Goal: Navigation & Orientation: Find specific page/section

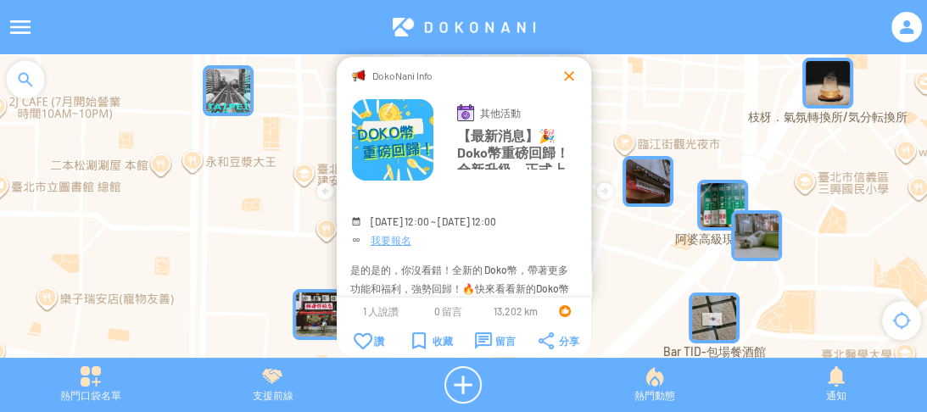
click at [567, 72] on div at bounding box center [569, 75] width 17 height 17
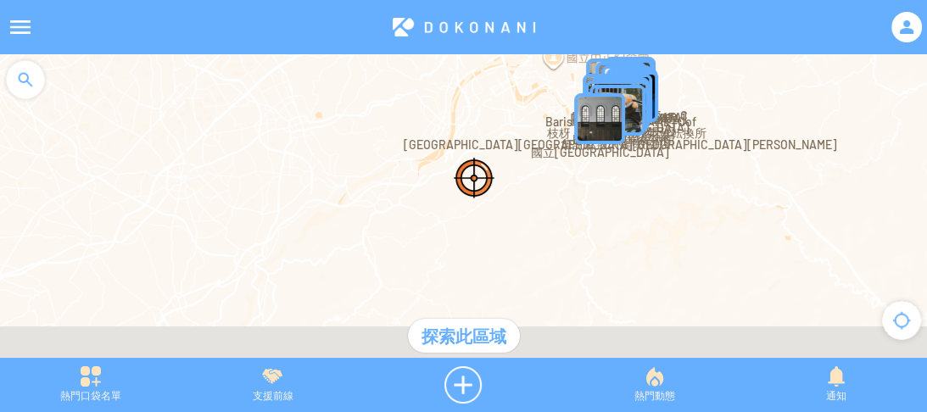
drag, startPoint x: 397, startPoint y: 227, endPoint x: 507, endPoint y: 87, distance: 178.2
click at [507, 87] on div at bounding box center [463, 214] width 927 height 321
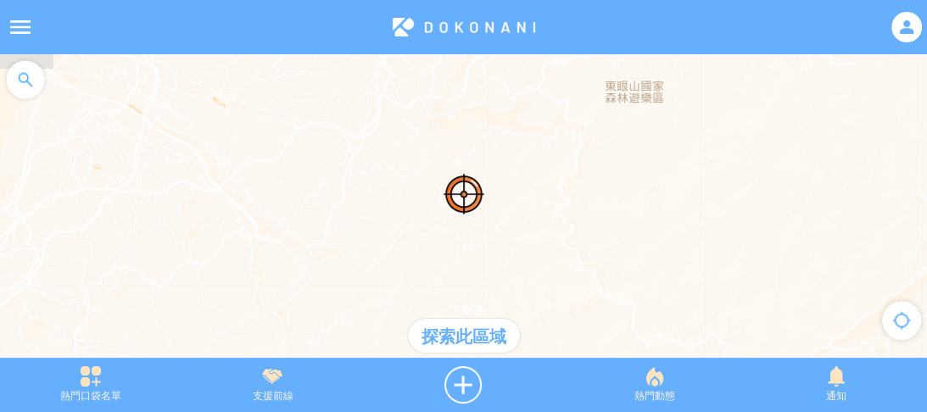
drag, startPoint x: 356, startPoint y: 225, endPoint x: 518, endPoint y: 78, distance: 218.0
click at [516, 80] on div at bounding box center [463, 214] width 927 height 321
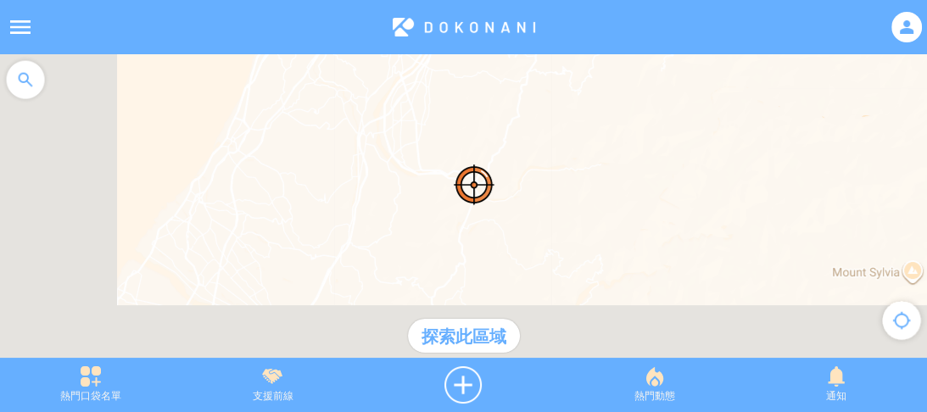
drag, startPoint x: 354, startPoint y: 217, endPoint x: 475, endPoint y: 115, distance: 158.9
click at [470, 119] on div at bounding box center [463, 214] width 927 height 321
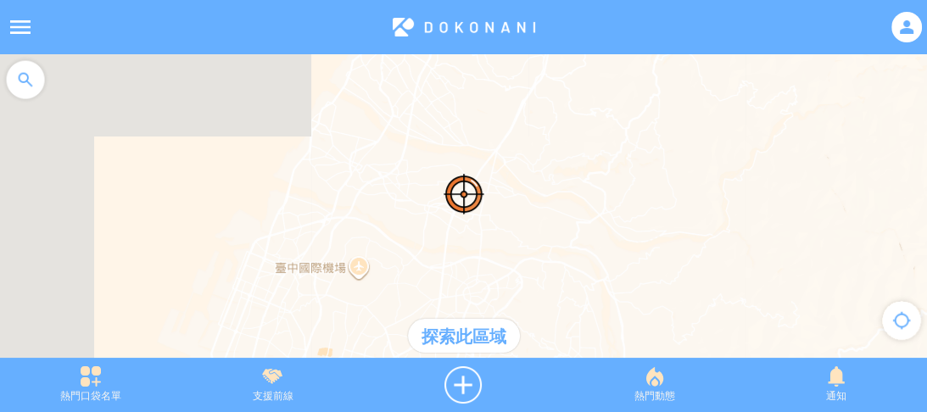
click at [21, 85] on div at bounding box center [25, 79] width 51 height 51
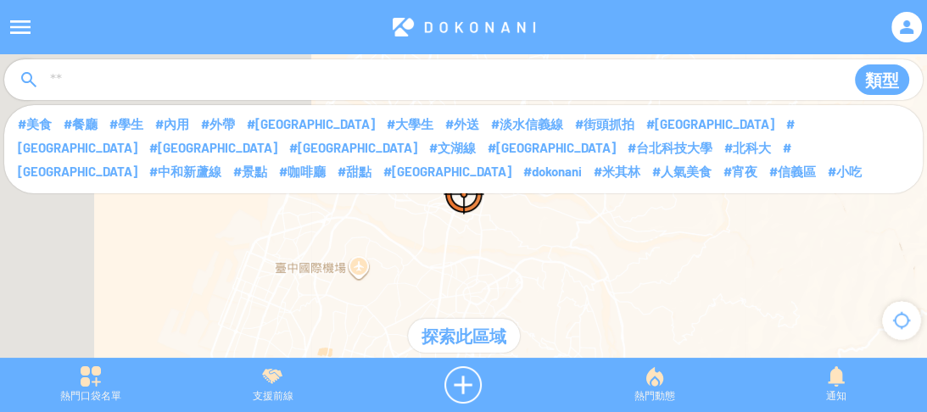
click at [188, 87] on input at bounding box center [440, 80] width 784 height 32
type input "**"
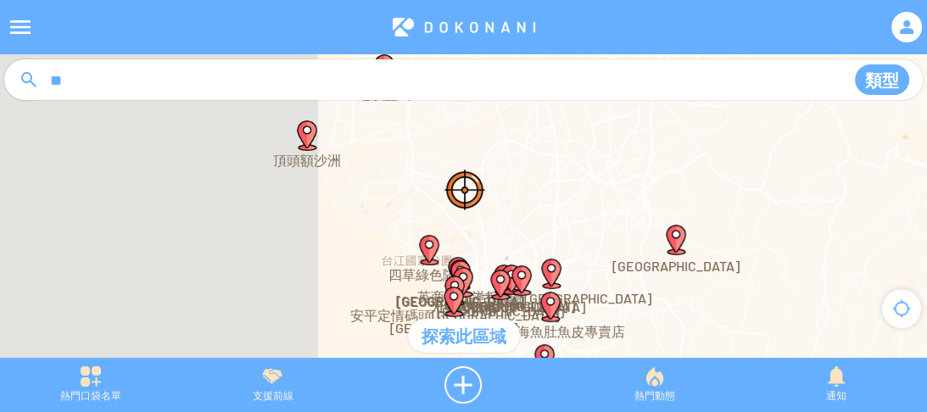
drag, startPoint x: 506, startPoint y: 263, endPoint x: 522, endPoint y: 171, distance: 93.0
click at [522, 171] on div at bounding box center [463, 214] width 927 height 321
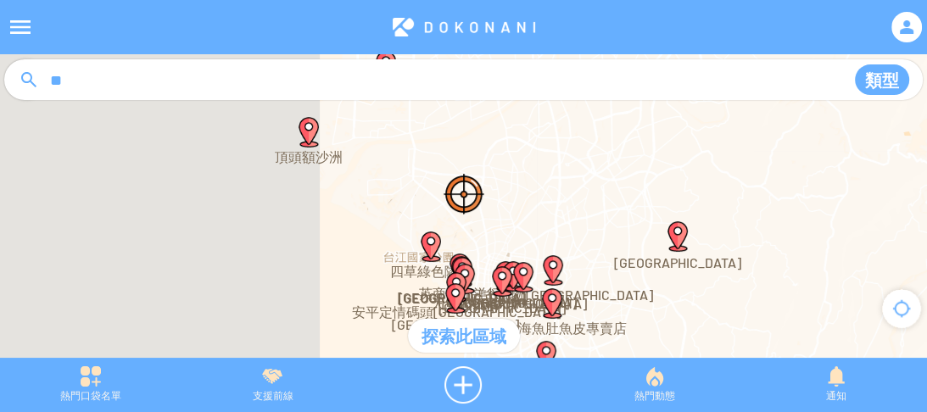
click at [551, 270] on img "聚 日式鍋物 台南永康中華店" at bounding box center [553, 270] width 31 height 31
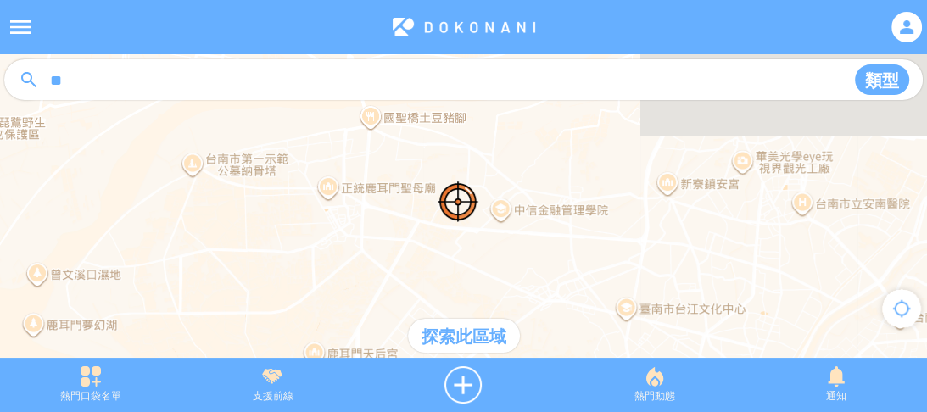
drag, startPoint x: 537, startPoint y: 164, endPoint x: 477, endPoint y: 285, distance: 135.5
click at [477, 285] on div "**********" at bounding box center [463, 214] width 927 height 321
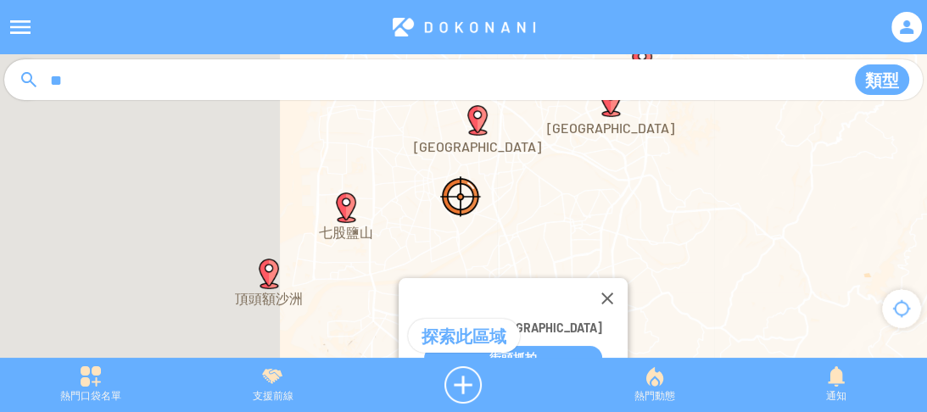
drag, startPoint x: 590, startPoint y: 165, endPoint x: 499, endPoint y: 247, distance: 122.0
click at [499, 247] on div "**********" at bounding box center [463, 214] width 927 height 321
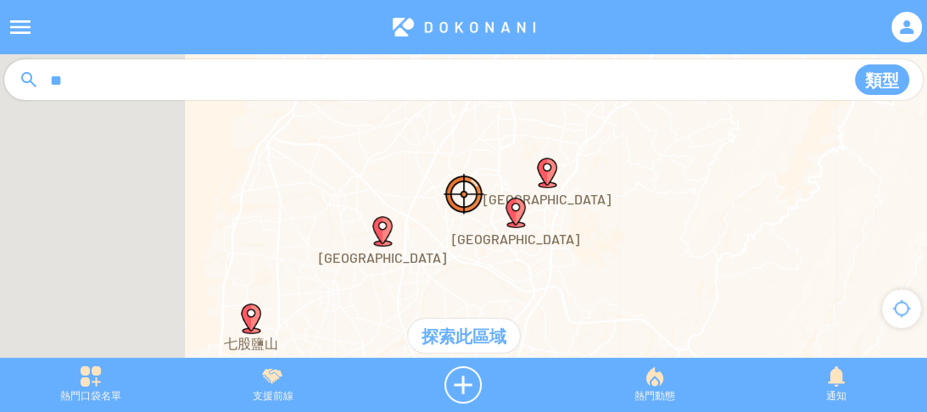
drag, startPoint x: 592, startPoint y: 172, endPoint x: 535, endPoint y: 260, distance: 105.0
click at [535, 260] on div "**********" at bounding box center [463, 214] width 927 height 321
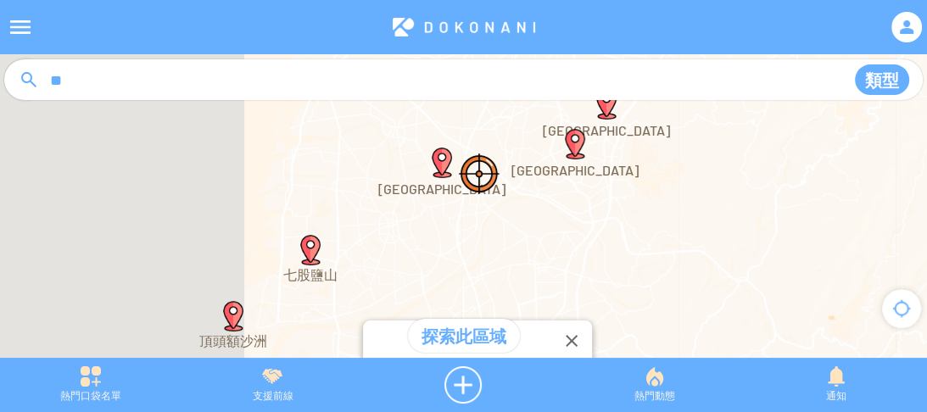
drag, startPoint x: 551, startPoint y: 242, endPoint x: 618, endPoint y: 159, distance: 106.8
click at [678, 0] on article "**********" at bounding box center [463, 0] width 927 height 0
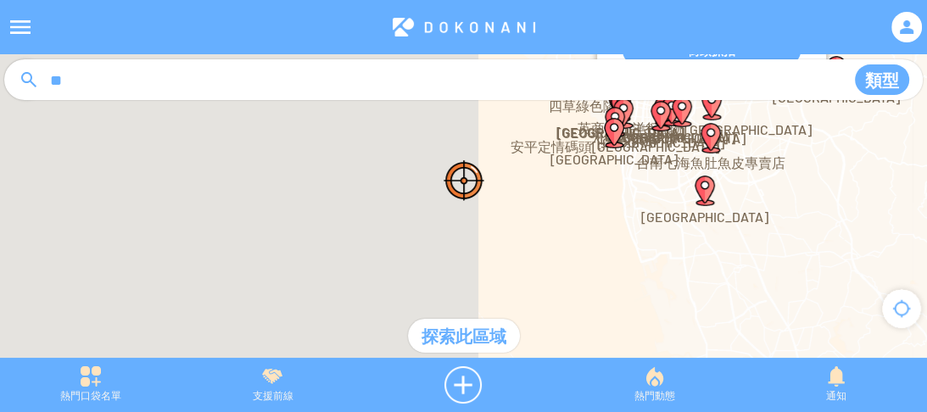
drag, startPoint x: 504, startPoint y: 229, endPoint x: 505, endPoint y: 120, distance: 108.6
click at [503, 0] on article "**********" at bounding box center [463, 0] width 927 height 0
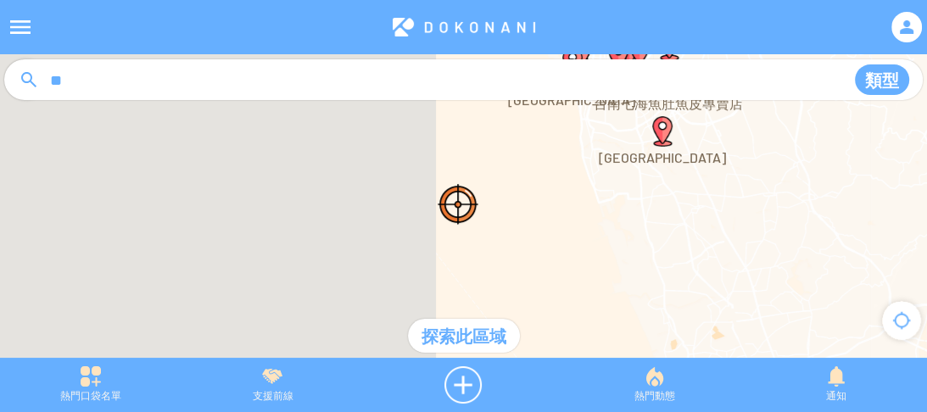
drag, startPoint x: 533, startPoint y: 212, endPoint x: 458, endPoint y: 323, distance: 133.9
click at [459, 323] on div "**********" at bounding box center [463, 214] width 927 height 321
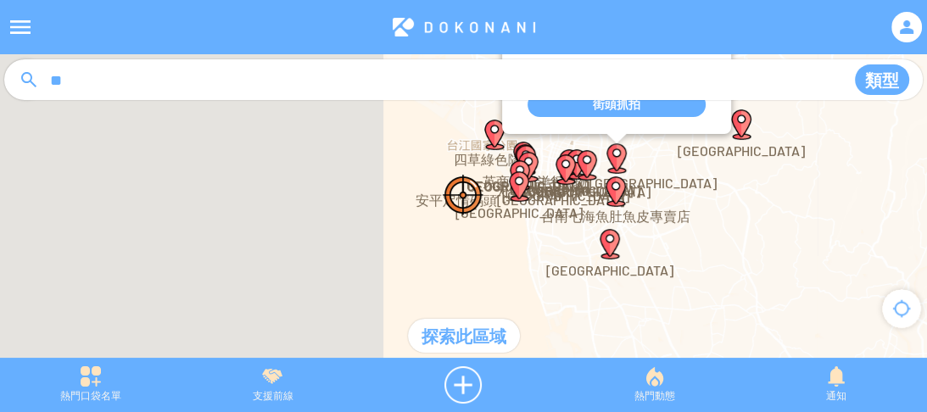
drag, startPoint x: 561, startPoint y: 221, endPoint x: 536, endPoint y: 276, distance: 60.4
click at [536, 276] on div "**********" at bounding box center [463, 214] width 927 height 321
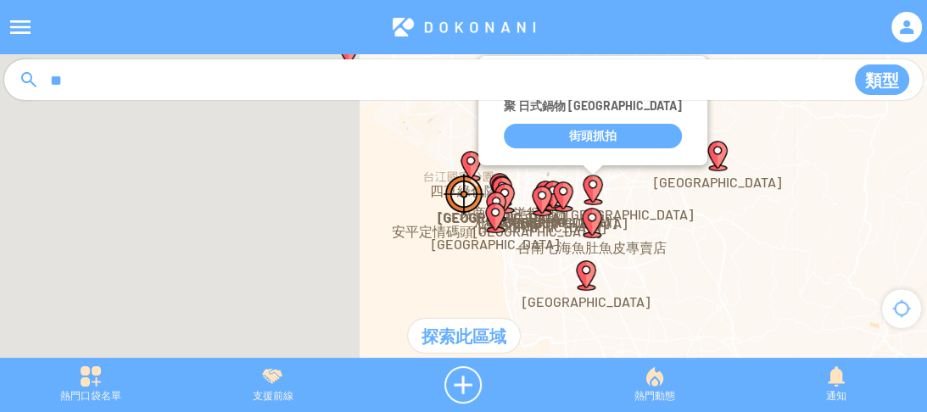
drag, startPoint x: 574, startPoint y: 224, endPoint x: 533, endPoint y: 255, distance: 50.9
click at [549, 261] on div "**********" at bounding box center [463, 214] width 927 height 321
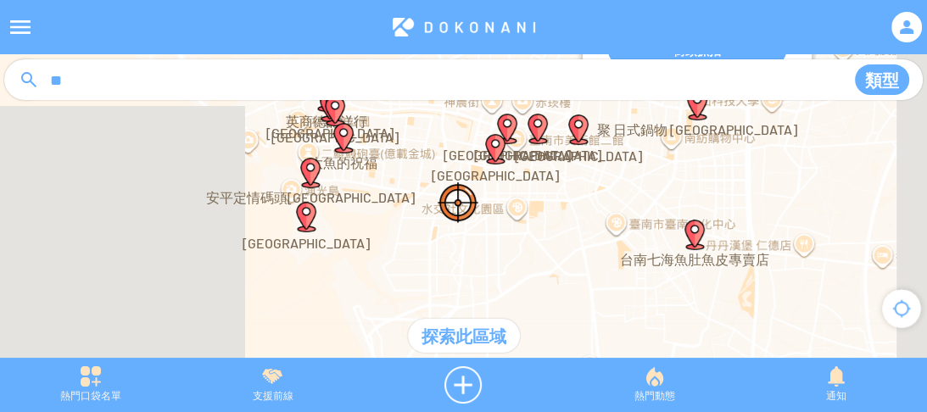
drag, startPoint x: 546, startPoint y: 203, endPoint x: 474, endPoint y: 329, distance: 145.1
click at [474, 329] on div "**********" at bounding box center [463, 214] width 927 height 321
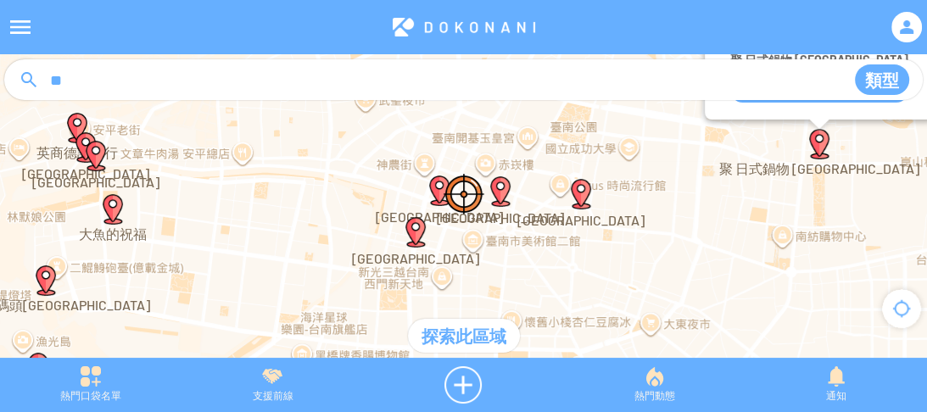
drag, startPoint x: 517, startPoint y: 229, endPoint x: 479, endPoint y: 250, distance: 43.7
click at [501, 269] on div "**********" at bounding box center [463, 214] width 927 height 321
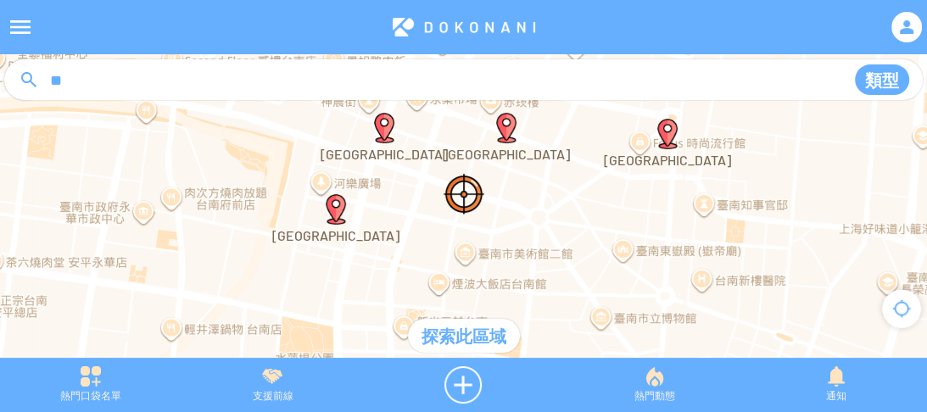
click at [466, 327] on div "探索此區域" at bounding box center [464, 336] width 112 height 34
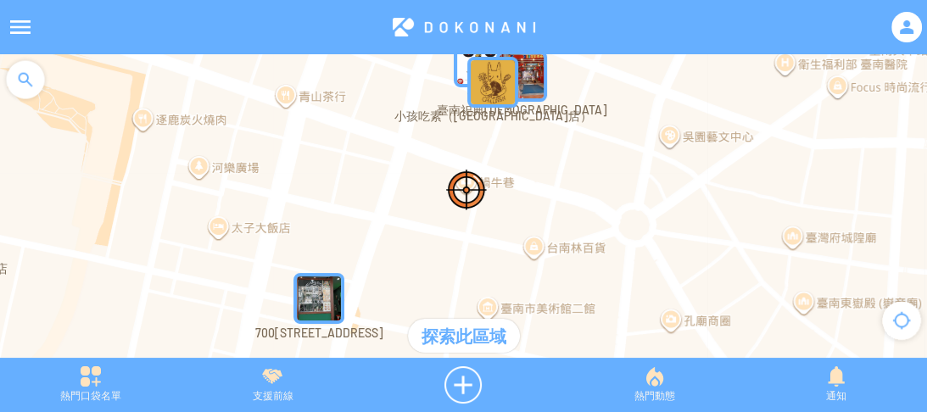
drag, startPoint x: 538, startPoint y: 192, endPoint x: 574, endPoint y: 175, distance: 39.5
click at [574, 175] on div at bounding box center [463, 214] width 927 height 321
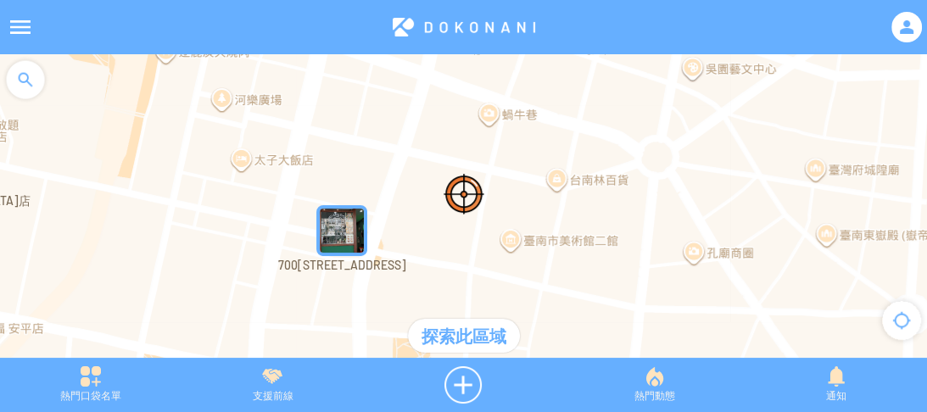
drag, startPoint x: 573, startPoint y: 231, endPoint x: 580, endPoint y: 187, distance: 44.8
click at [580, 187] on div at bounding box center [463, 214] width 927 height 321
click at [345, 239] on img "gBKRIVQz0ouMapIcon" at bounding box center [341, 229] width 51 height 51
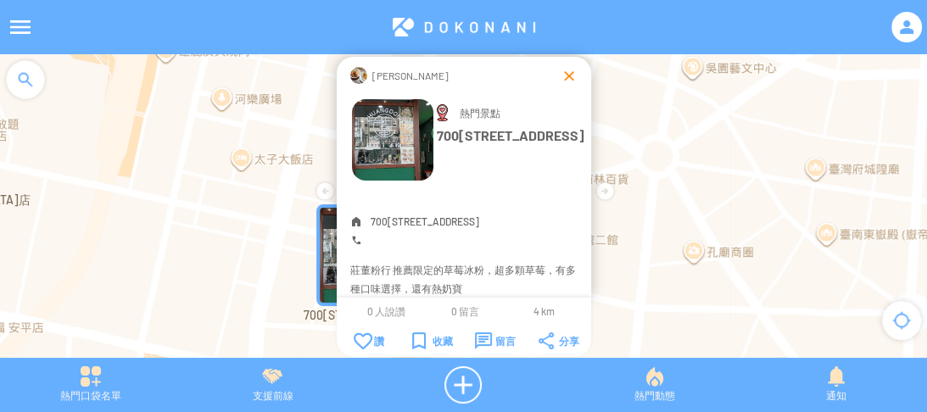
click at [566, 78] on div at bounding box center [569, 75] width 17 height 17
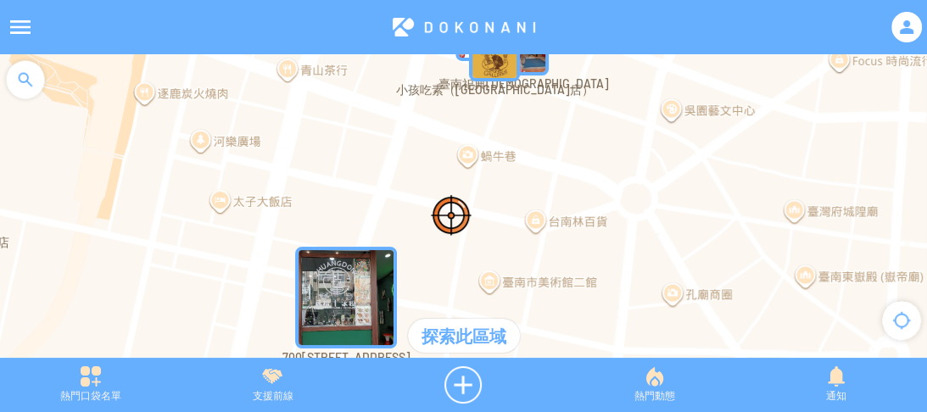
drag, startPoint x: 624, startPoint y: 110, endPoint x: 507, endPoint y: 268, distance: 197.0
click at [507, 270] on div at bounding box center [463, 214] width 927 height 321
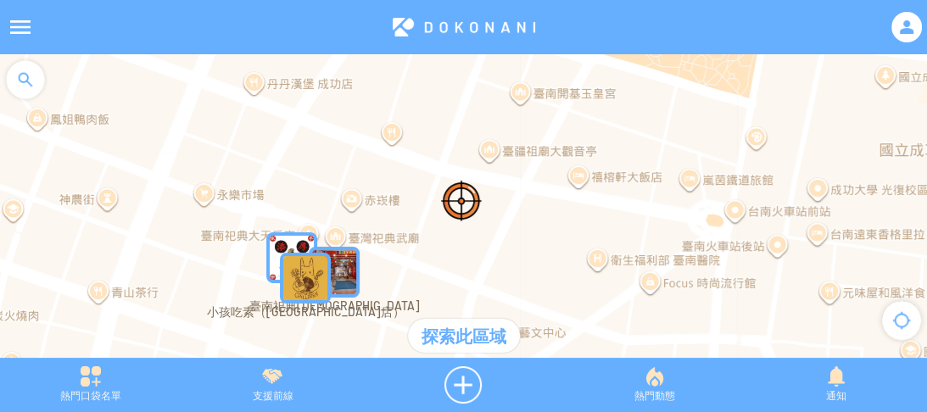
drag, startPoint x: 639, startPoint y: 191, endPoint x: 615, endPoint y: 255, distance: 67.9
click at [615, 255] on div at bounding box center [463, 214] width 927 height 321
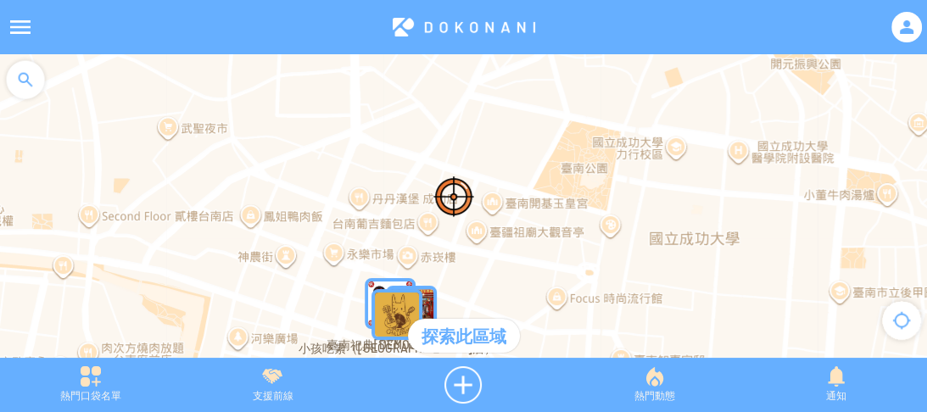
drag, startPoint x: 639, startPoint y: 221, endPoint x: 555, endPoint y: 227, distance: 84.2
click at [555, 227] on div at bounding box center [463, 214] width 927 height 321
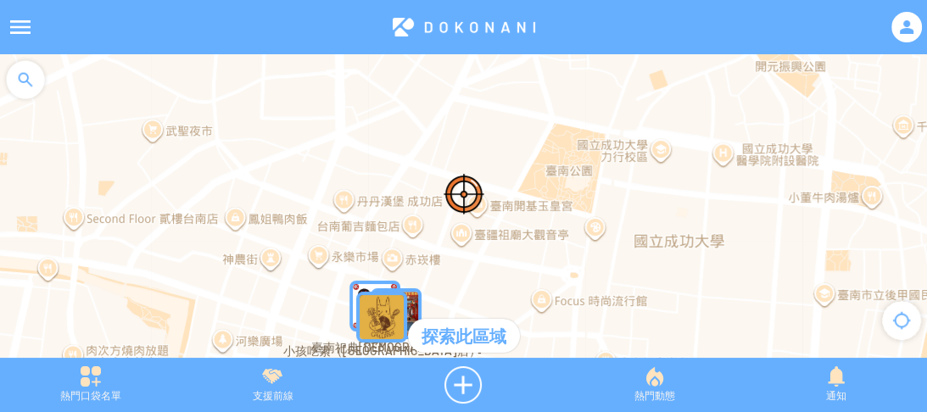
drag, startPoint x: 618, startPoint y: 235, endPoint x: 513, endPoint y: 244, distance: 104.8
click at [513, 244] on div at bounding box center [463, 214] width 927 height 321
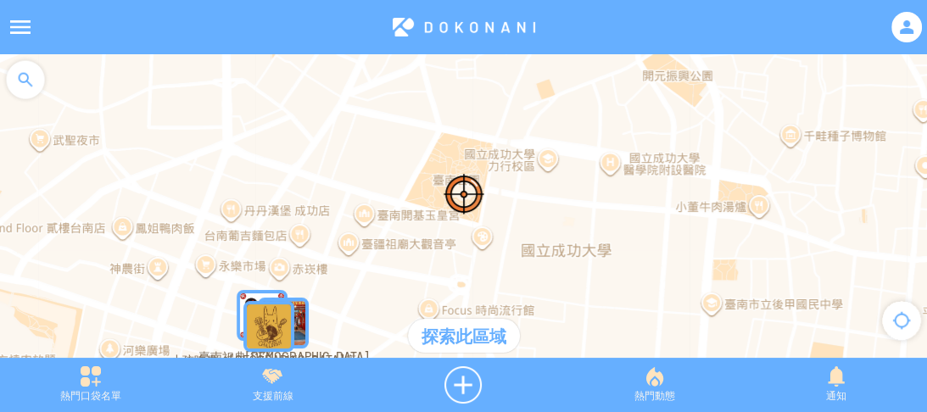
click at [468, 333] on div "探索此區域" at bounding box center [464, 336] width 112 height 34
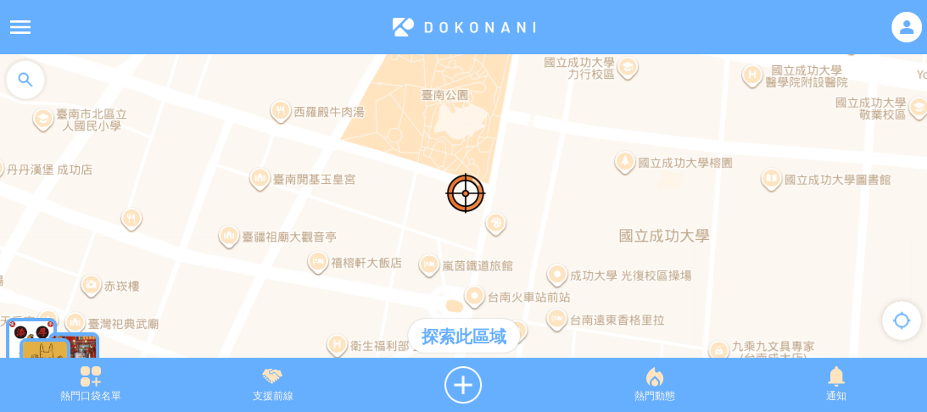
drag, startPoint x: 639, startPoint y: 206, endPoint x: 618, endPoint y: 166, distance: 45.2
click at [631, 160] on div at bounding box center [463, 214] width 927 height 321
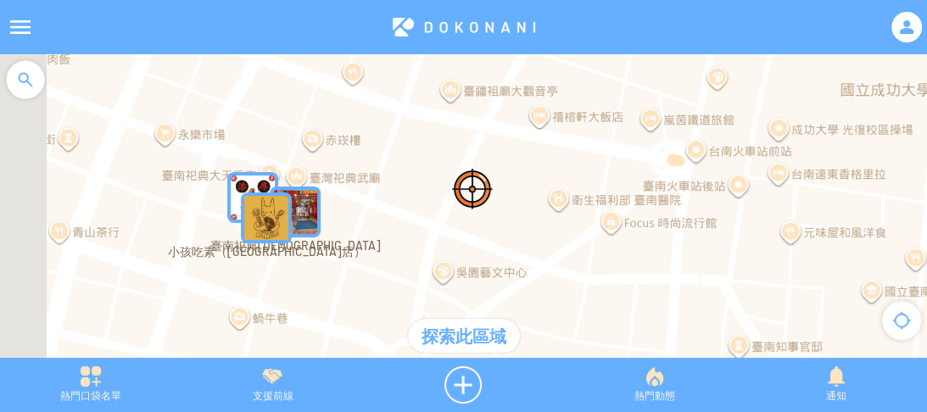
drag, startPoint x: 235, startPoint y: 227, endPoint x: 449, endPoint y: 106, distance: 245.8
click at [449, 106] on div at bounding box center [463, 214] width 927 height 321
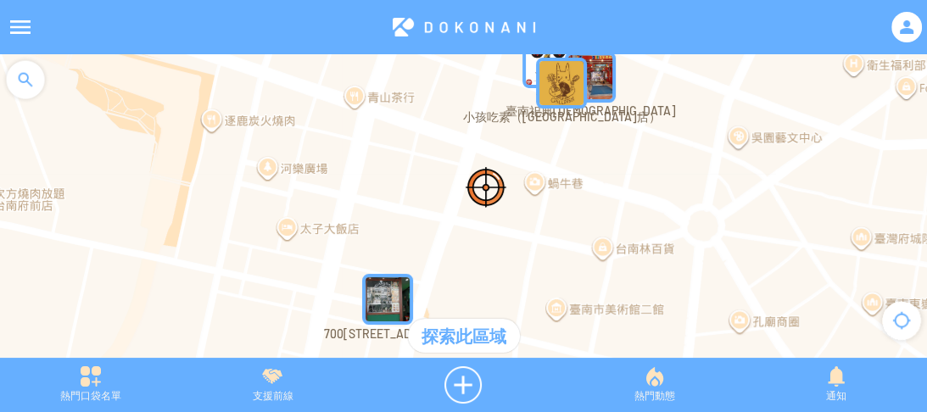
drag, startPoint x: 241, startPoint y: 187, endPoint x: 462, endPoint y: 116, distance: 232.4
click at [455, 119] on div at bounding box center [463, 214] width 927 height 321
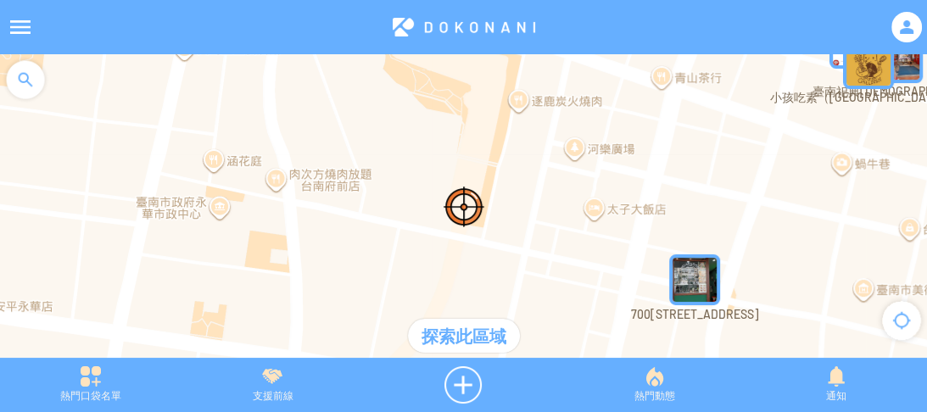
drag, startPoint x: 499, startPoint y: 132, endPoint x: 501, endPoint y: 247, distance: 114.6
click at [503, 265] on div at bounding box center [463, 214] width 927 height 321
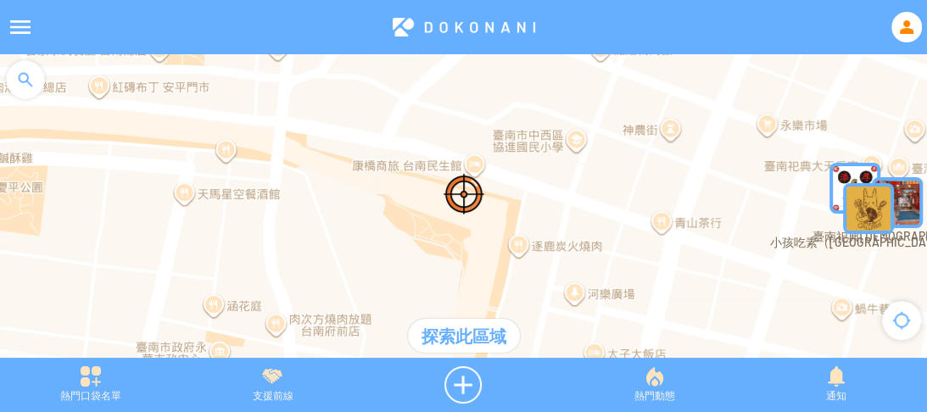
click at [896, 22] on div at bounding box center [907, 27] width 31 height 31
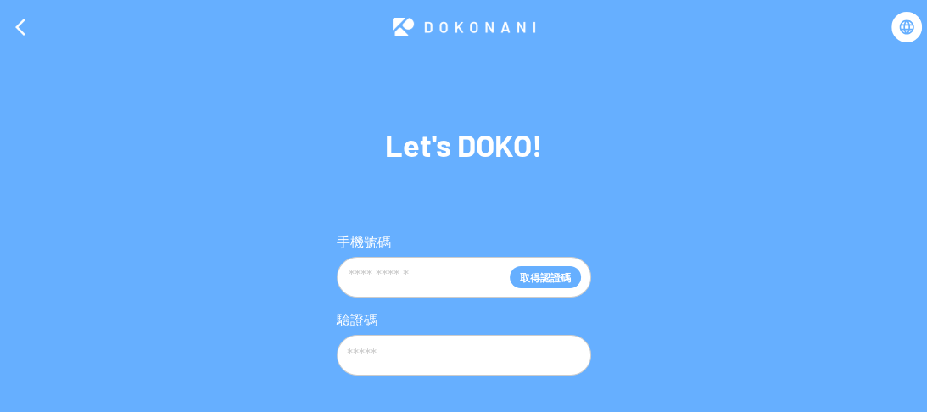
click at [462, 148] on div "Let's DOKO!" at bounding box center [464, 145] width 255 height 31
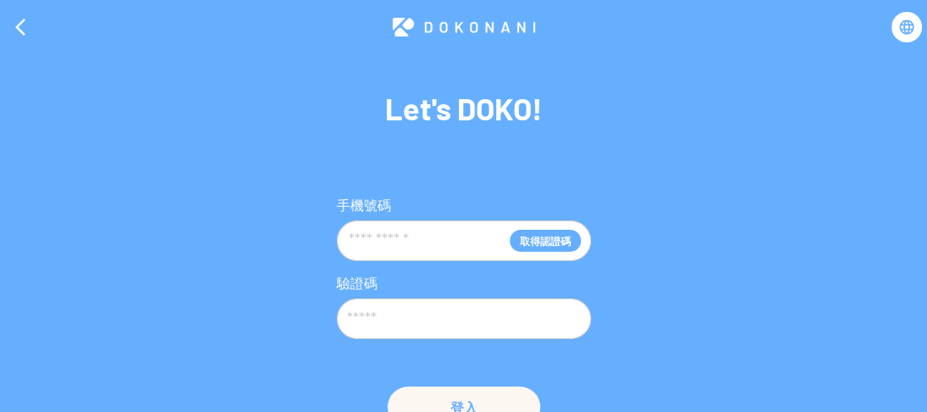
scroll to position [70, 0]
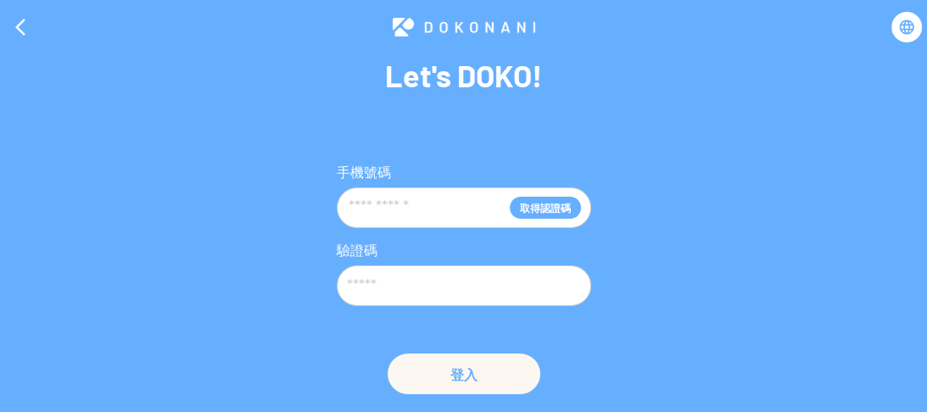
click at [423, 210] on input "text" at bounding box center [428, 208] width 163 height 32
type input "**********"
click at [564, 207] on button "取得認證碼" at bounding box center [545, 208] width 71 height 22
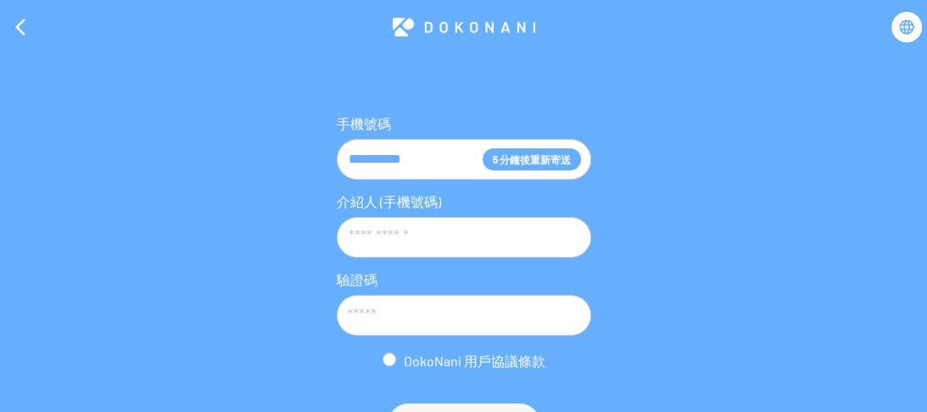
scroll to position [137, 0]
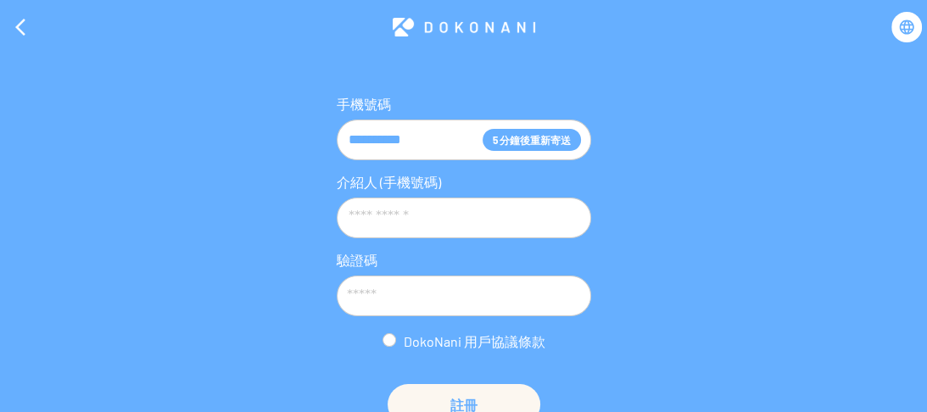
click at [468, 222] on input "text" at bounding box center [464, 218] width 234 height 32
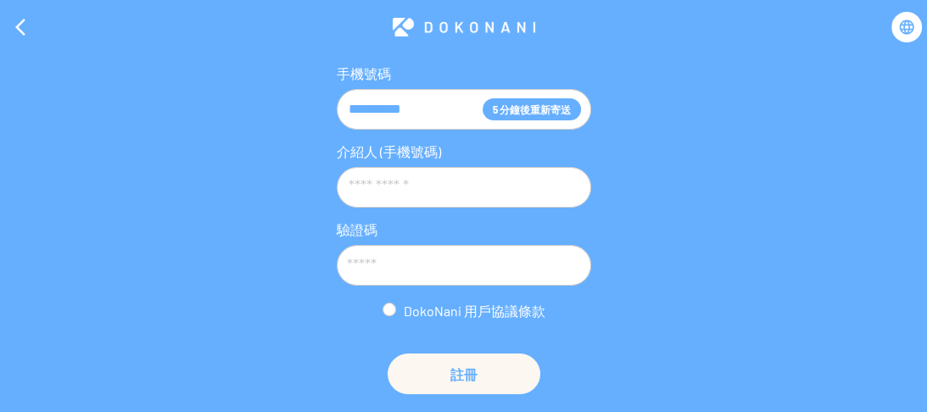
scroll to position [0, 0]
click at [430, 305] on div "DokoNani 用戶協議條款" at bounding box center [464, 311] width 255 height 17
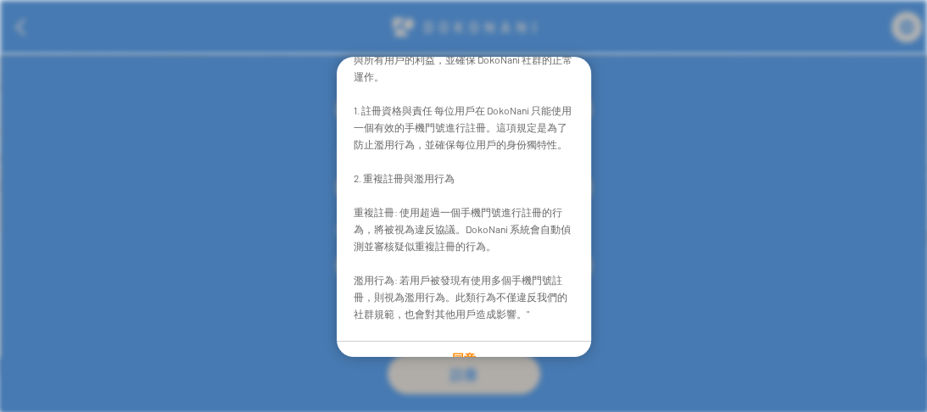
scroll to position [192, 0]
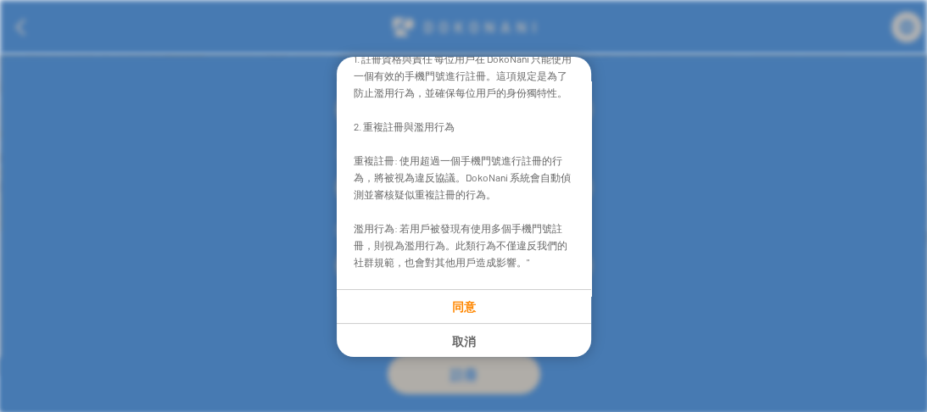
click at [462, 308] on p "同意" at bounding box center [464, 306] width 253 height 14
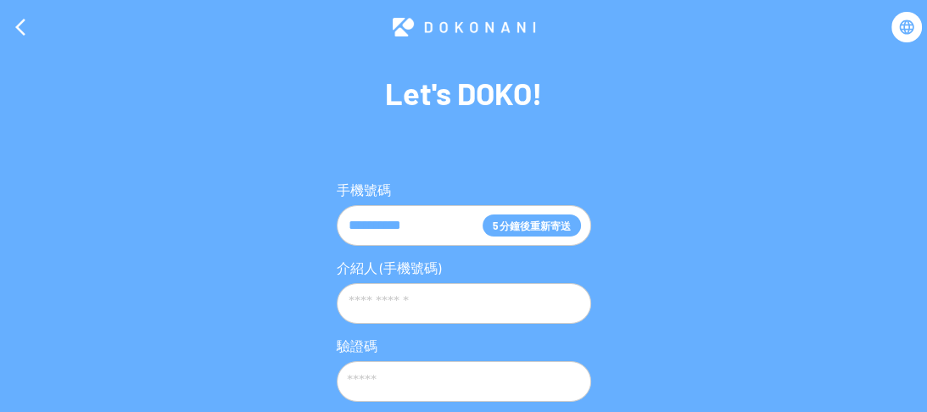
scroll to position [0, 0]
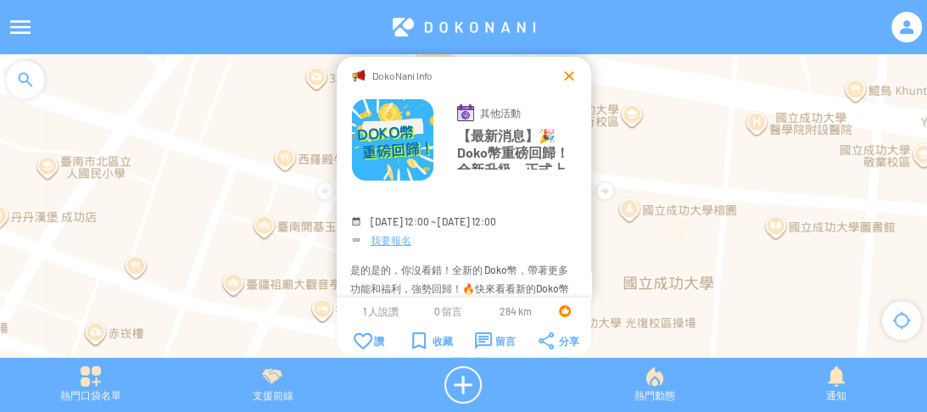
click at [571, 75] on div at bounding box center [569, 75] width 17 height 17
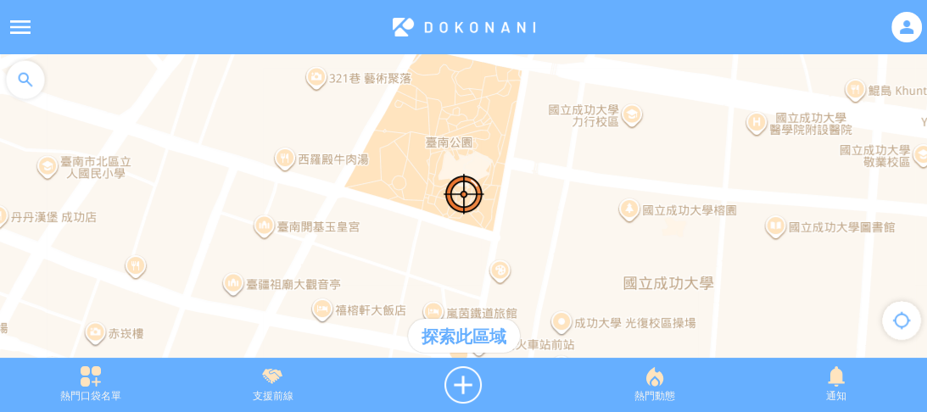
click at [467, 329] on div "探索此區域" at bounding box center [464, 336] width 112 height 34
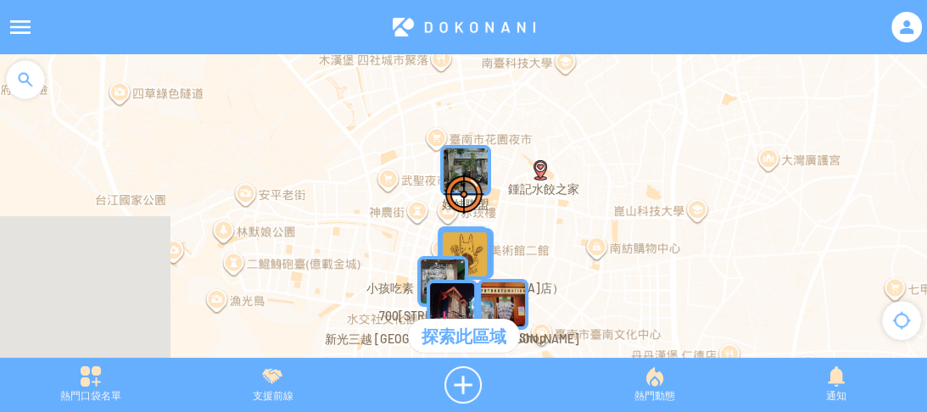
click at [476, 152] on img "NkdwOY5lIzhMapIcon" at bounding box center [465, 170] width 51 height 51
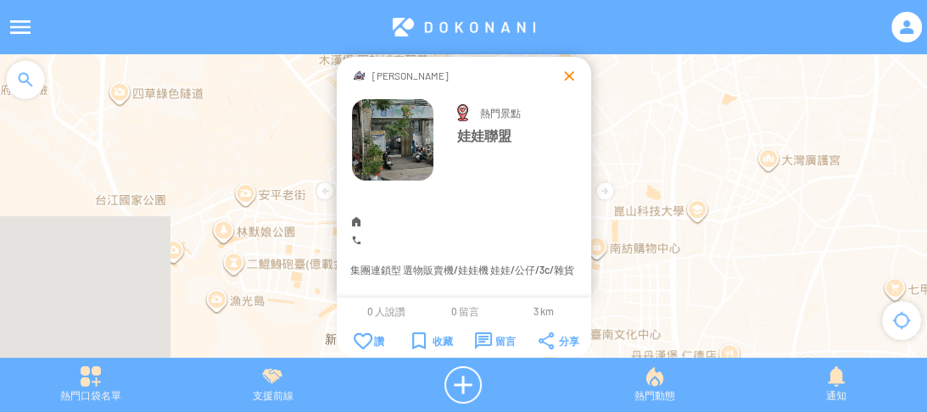
click at [568, 81] on div at bounding box center [569, 75] width 17 height 17
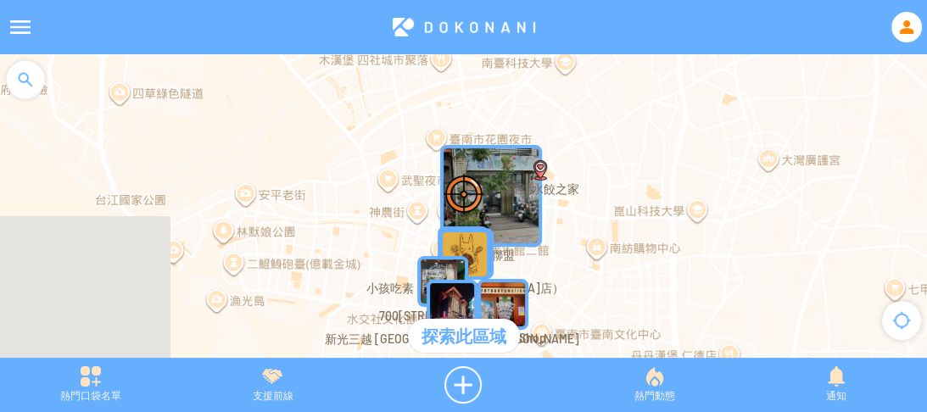
click at [905, 25] on div at bounding box center [907, 27] width 31 height 31
